Goal: Information Seeking & Learning: Find specific fact

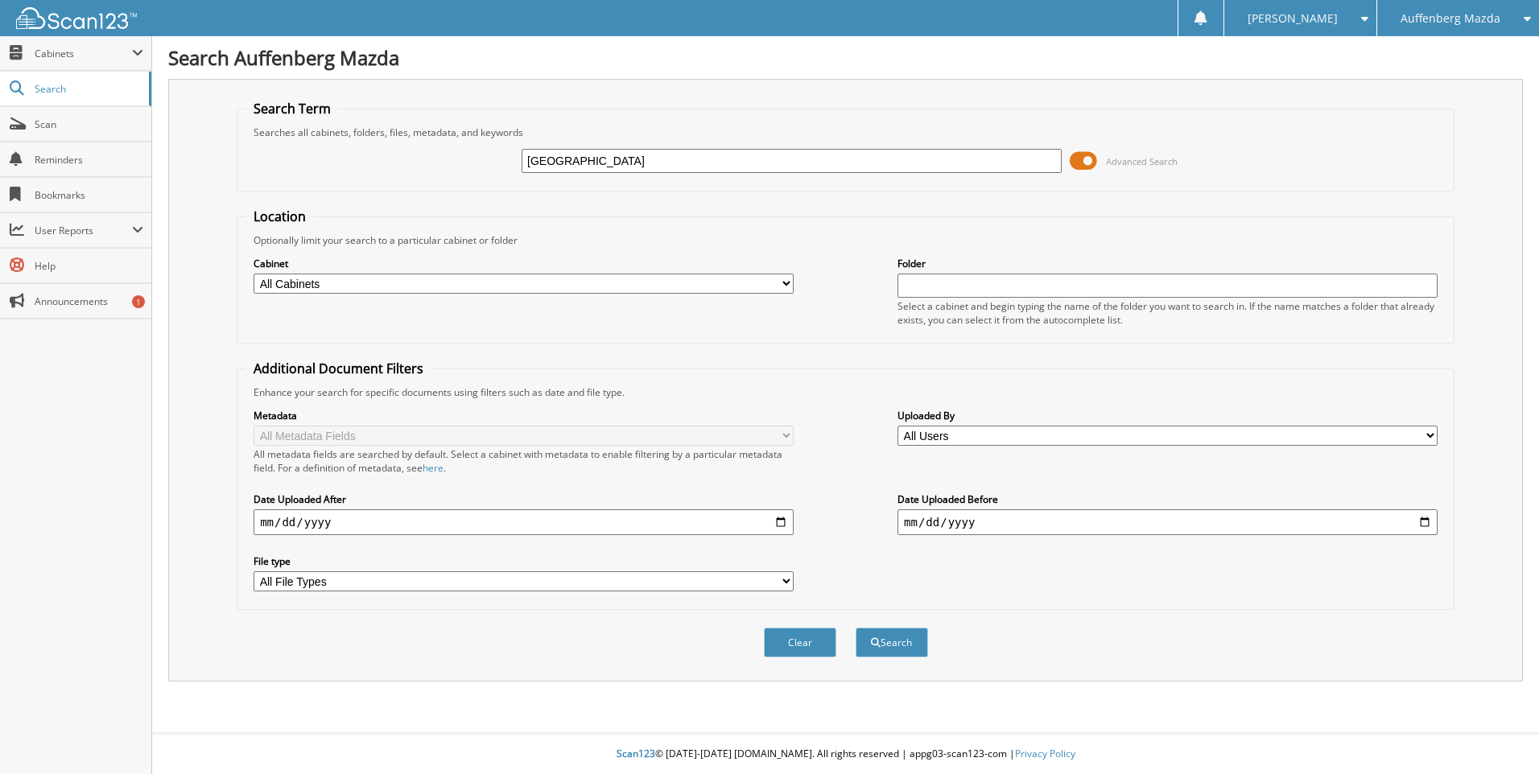
type input "[GEOGRAPHIC_DATA]"
click at [856, 628] on button "Search" at bounding box center [892, 643] width 72 height 30
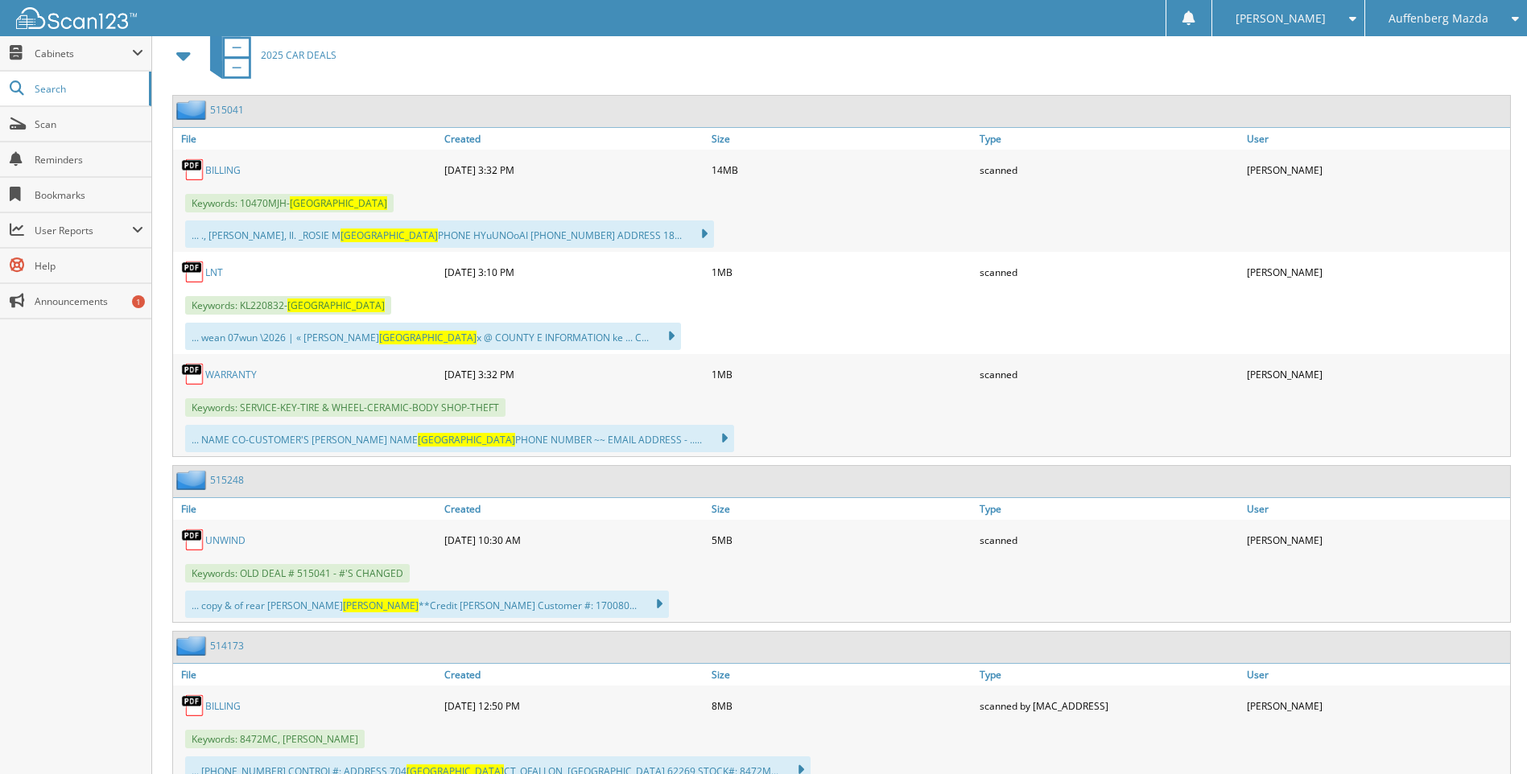
scroll to position [724, 0]
click at [235, 540] on link "UNWIND" at bounding box center [225, 539] width 40 height 14
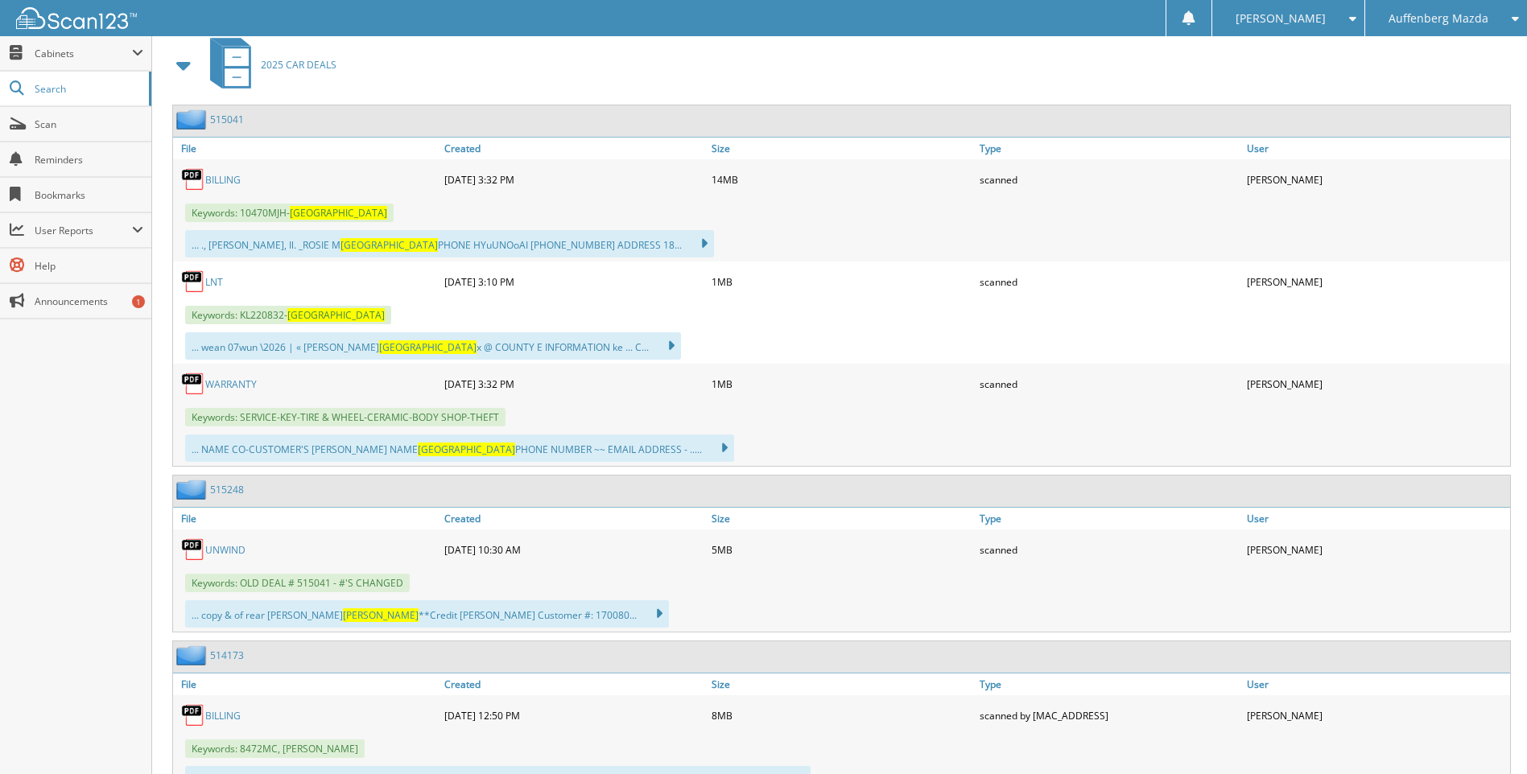
scroll to position [644, 0]
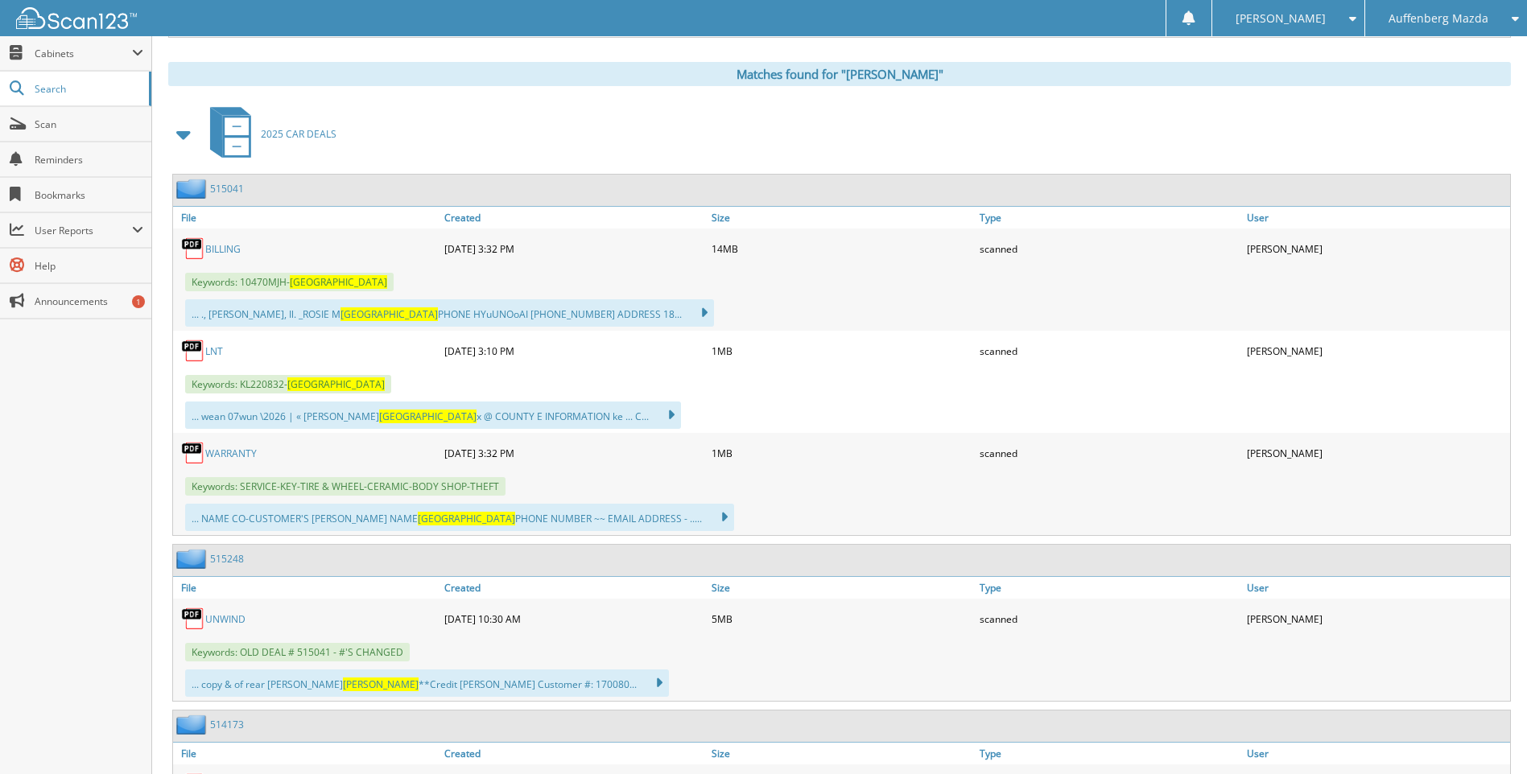
click at [56, 528] on div "Close Cabinets This Company All Companies Email Addresses" at bounding box center [76, 405] width 152 height 738
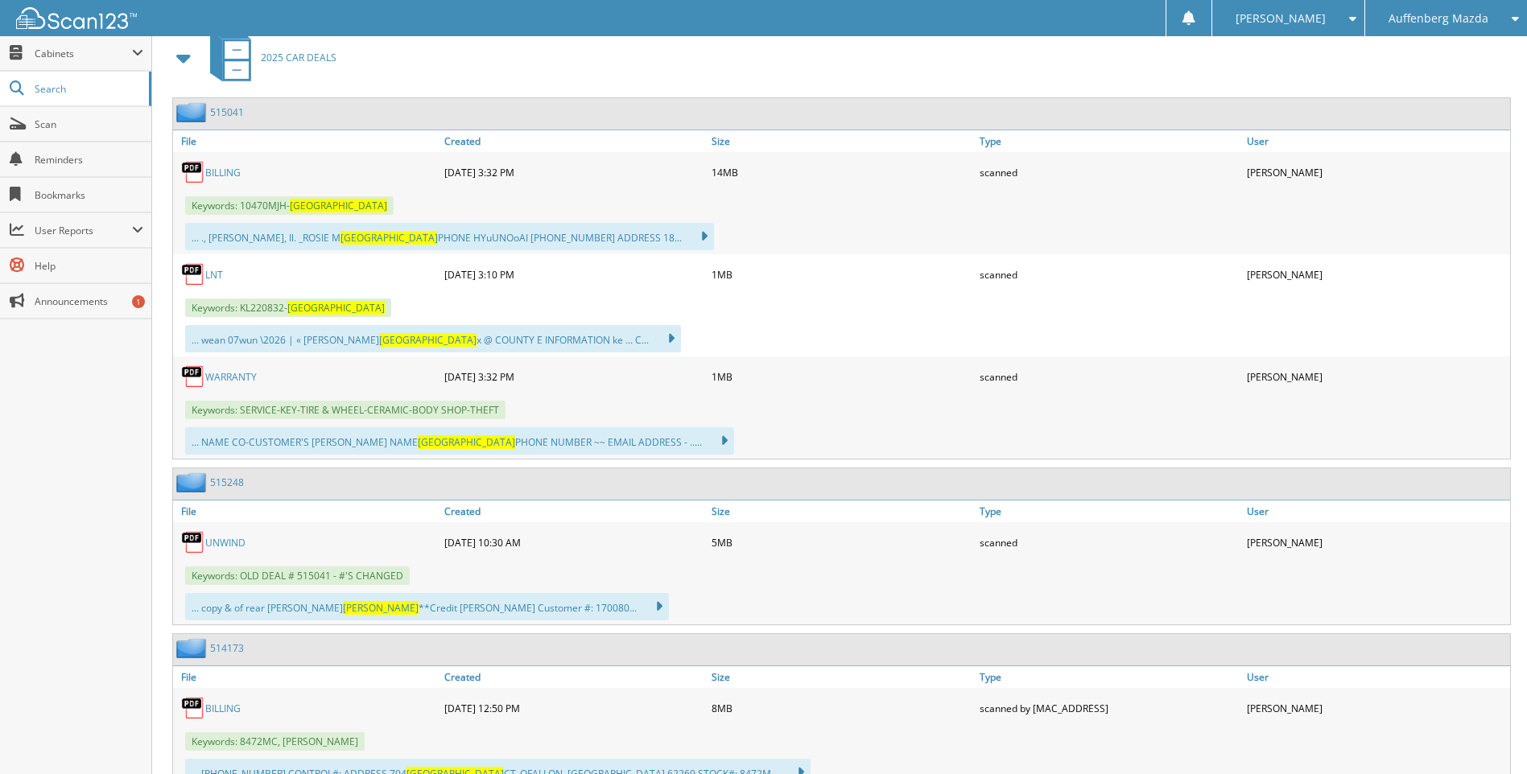
scroll to position [724, 0]
